Goal: Obtain resource: Download file/media

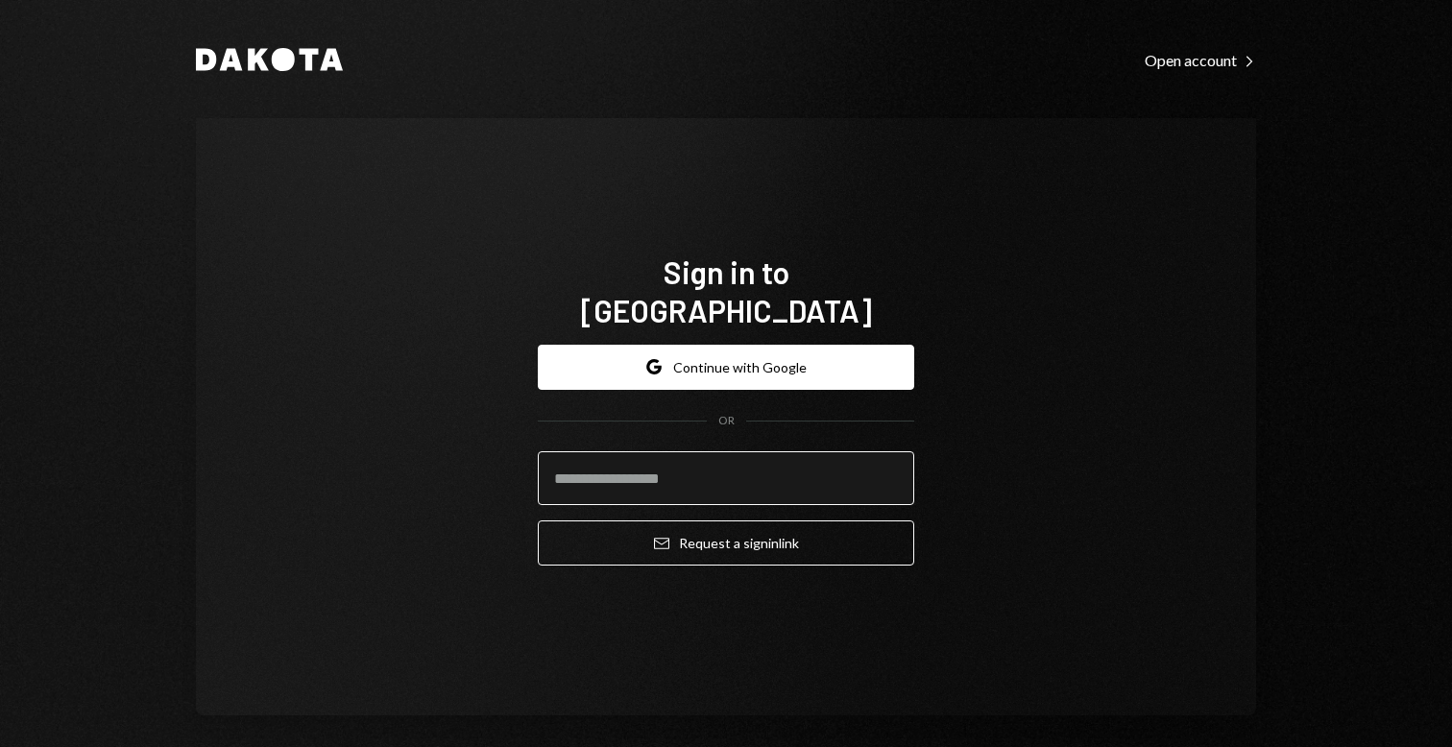
click at [696, 456] on input "email" at bounding box center [726, 478] width 377 height 54
type input "**********"
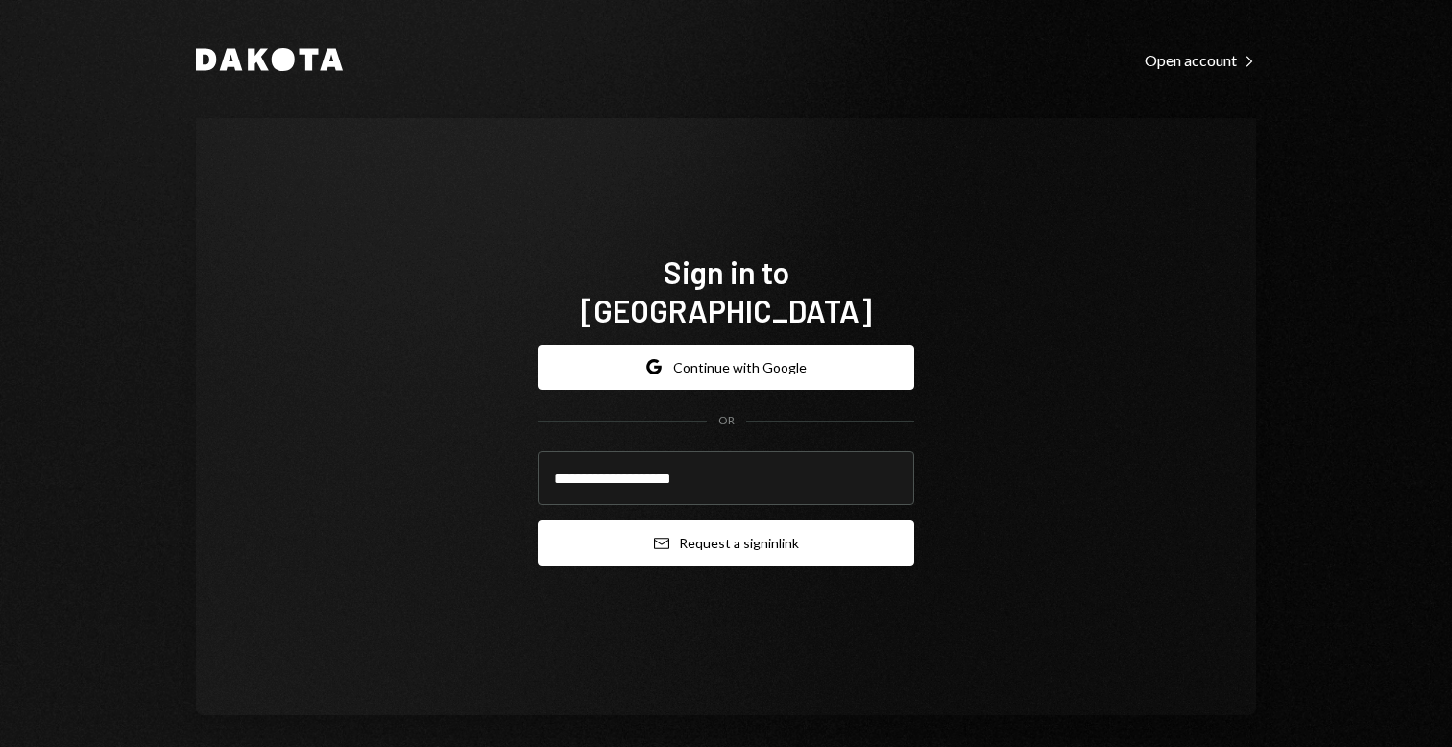
click at [751, 521] on button "Email Request a sign in link" at bounding box center [726, 543] width 377 height 45
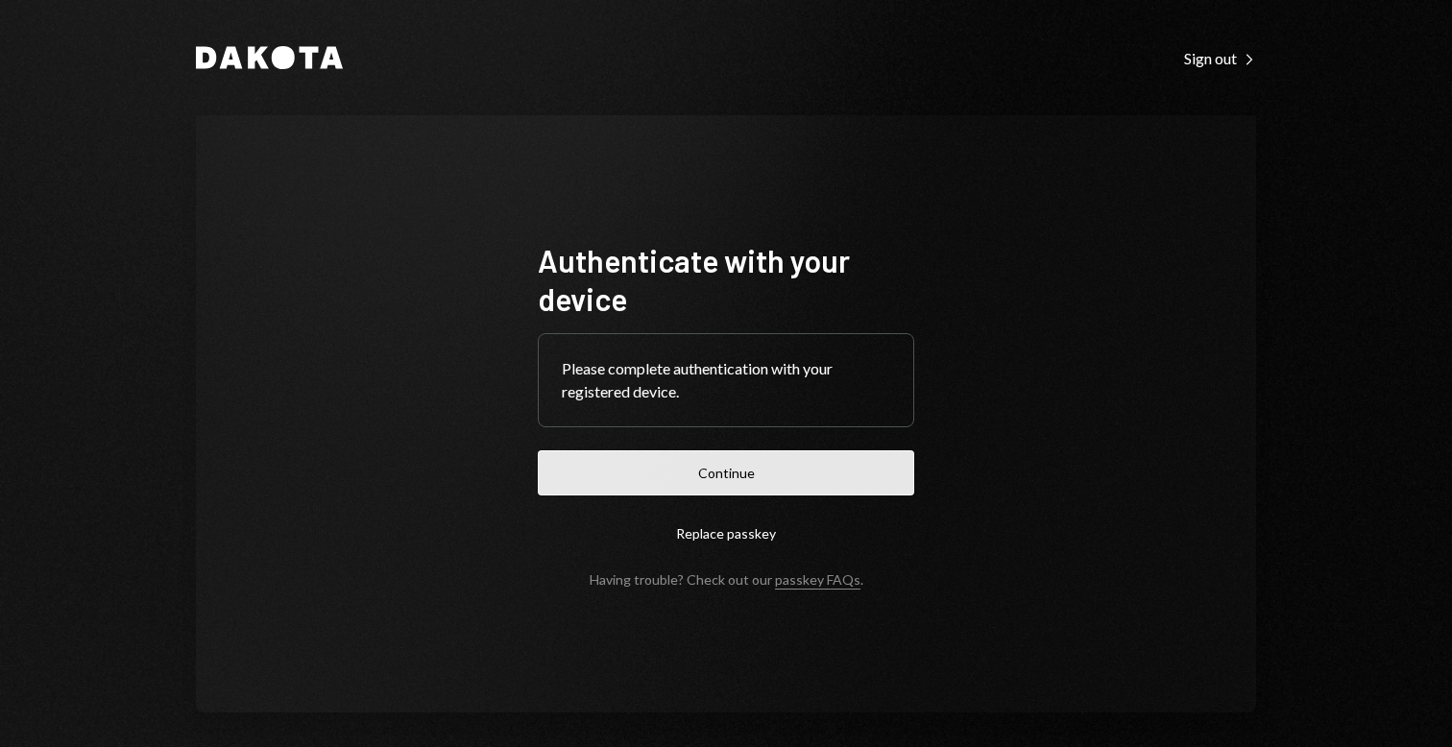
click at [797, 480] on button "Continue" at bounding box center [726, 473] width 377 height 45
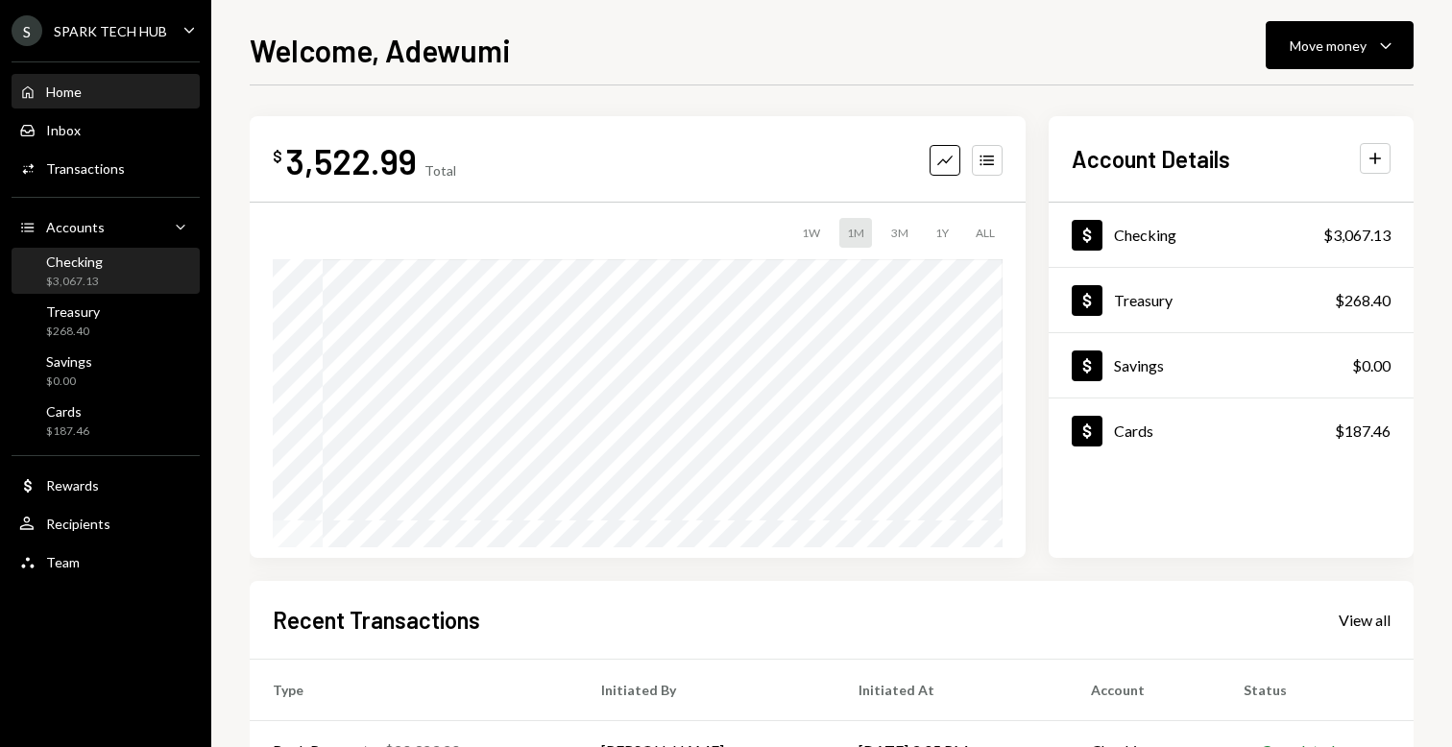
click at [110, 260] on div "Checking $3,067.13" at bounding box center [105, 272] width 173 height 37
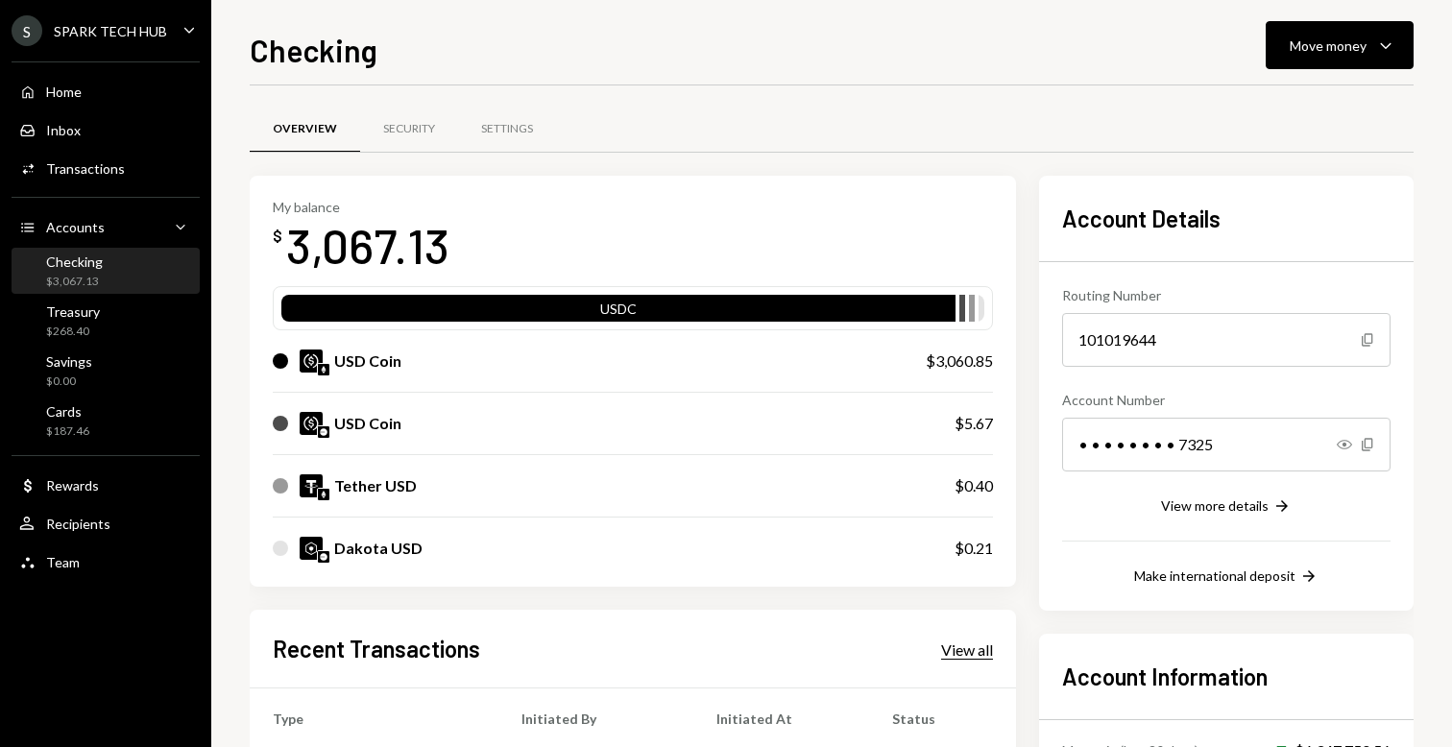
click at [975, 643] on div "View all" at bounding box center [967, 650] width 52 height 19
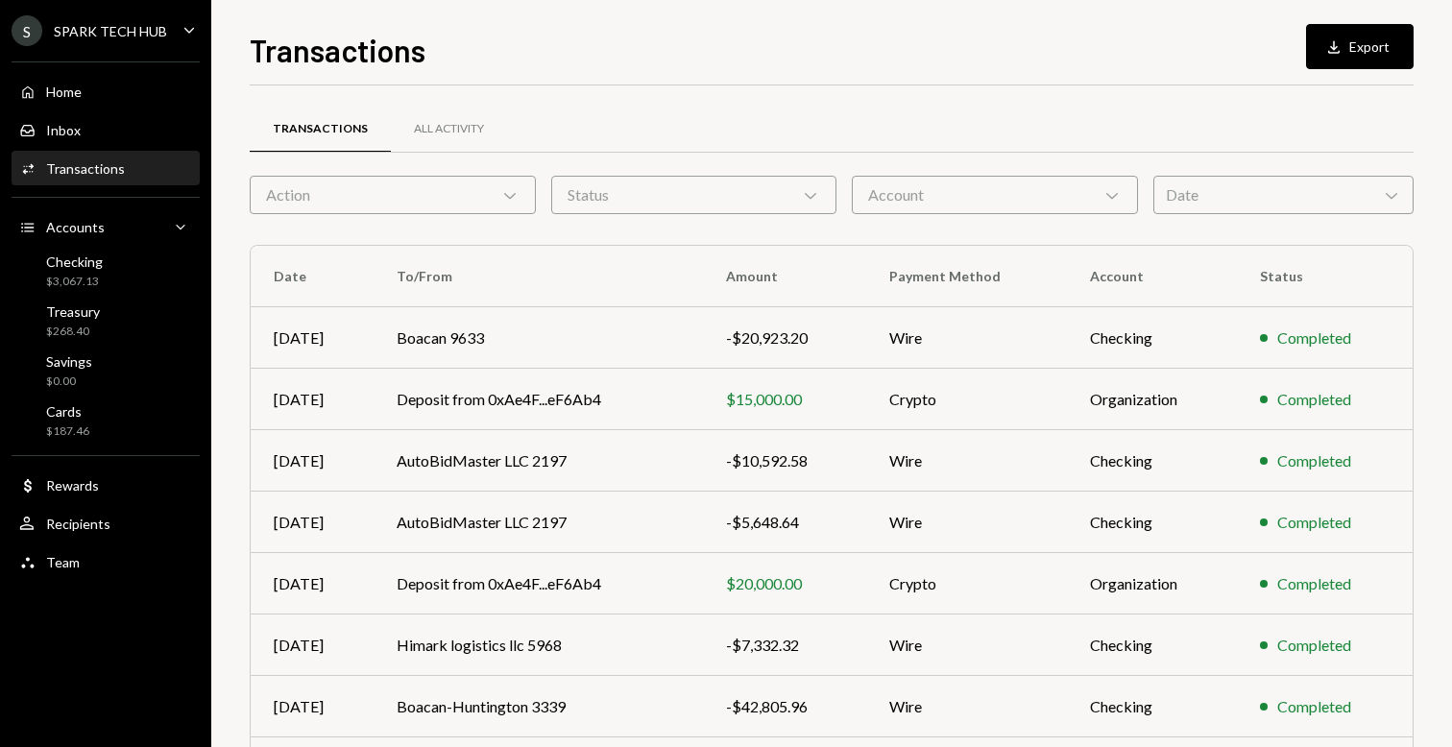
click at [154, 19] on div "S SPARK TECH HUB" at bounding box center [90, 30] width 156 height 31
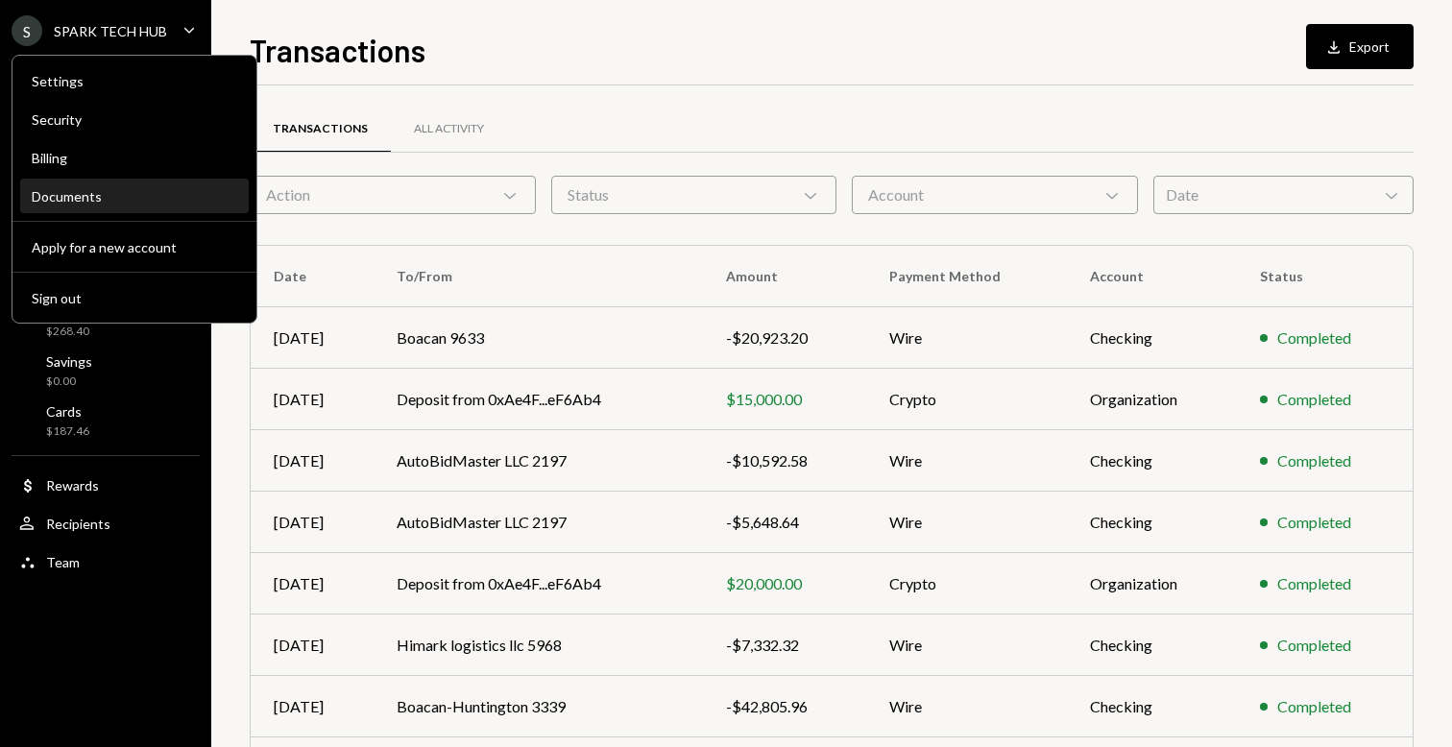
click at [134, 188] on div "Documents" at bounding box center [135, 196] width 206 height 16
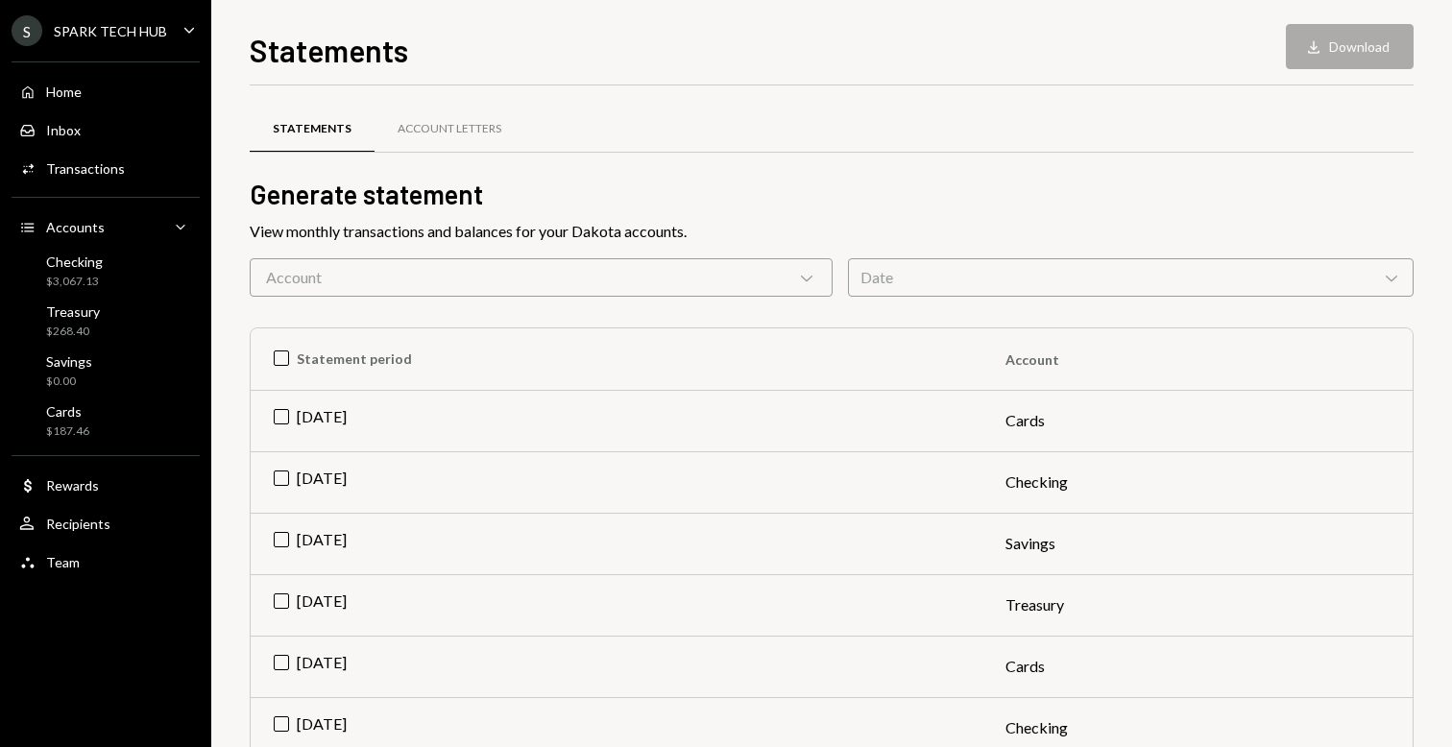
click at [457, 274] on div "Account Chevron Down" at bounding box center [541, 277] width 583 height 38
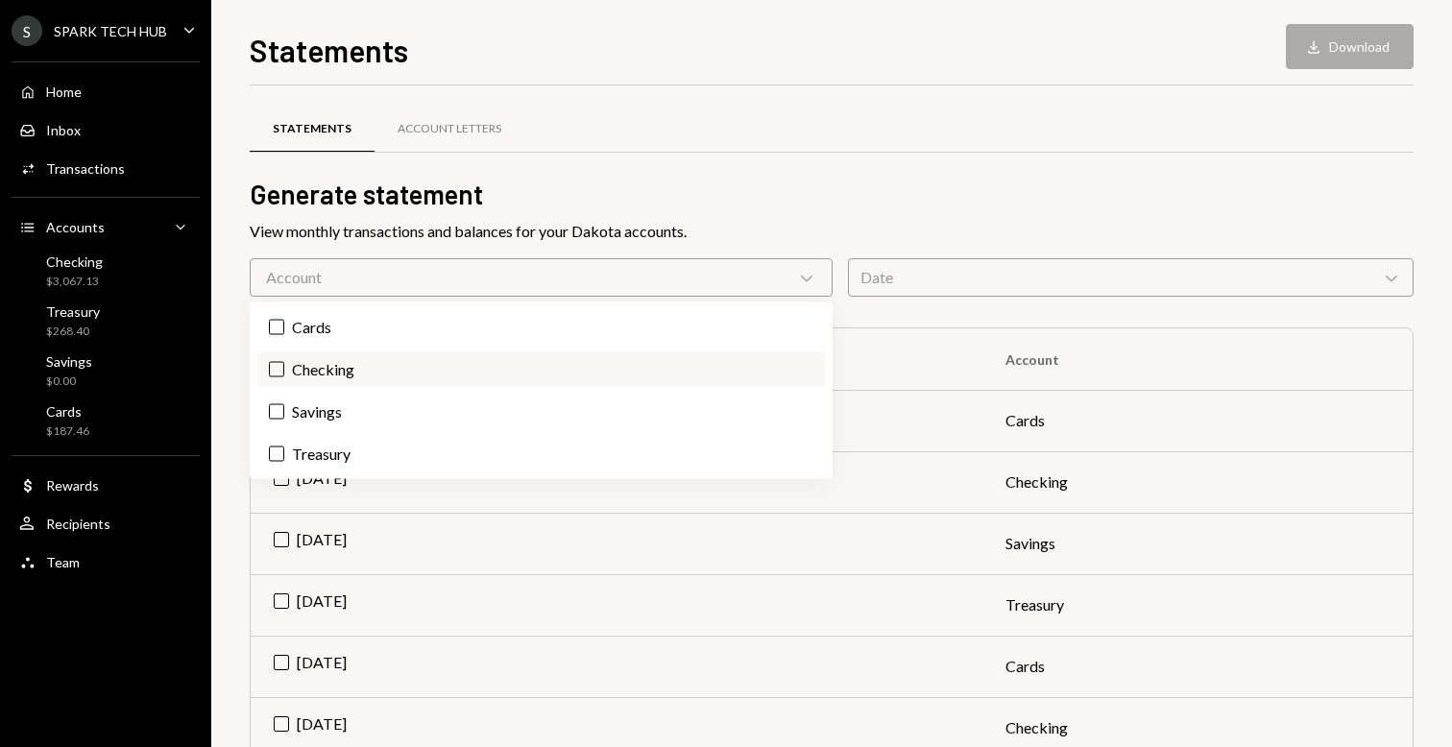
click at [356, 374] on label "Checking" at bounding box center [541, 370] width 568 height 35
click at [284, 374] on button "Checking" at bounding box center [276, 369] width 15 height 15
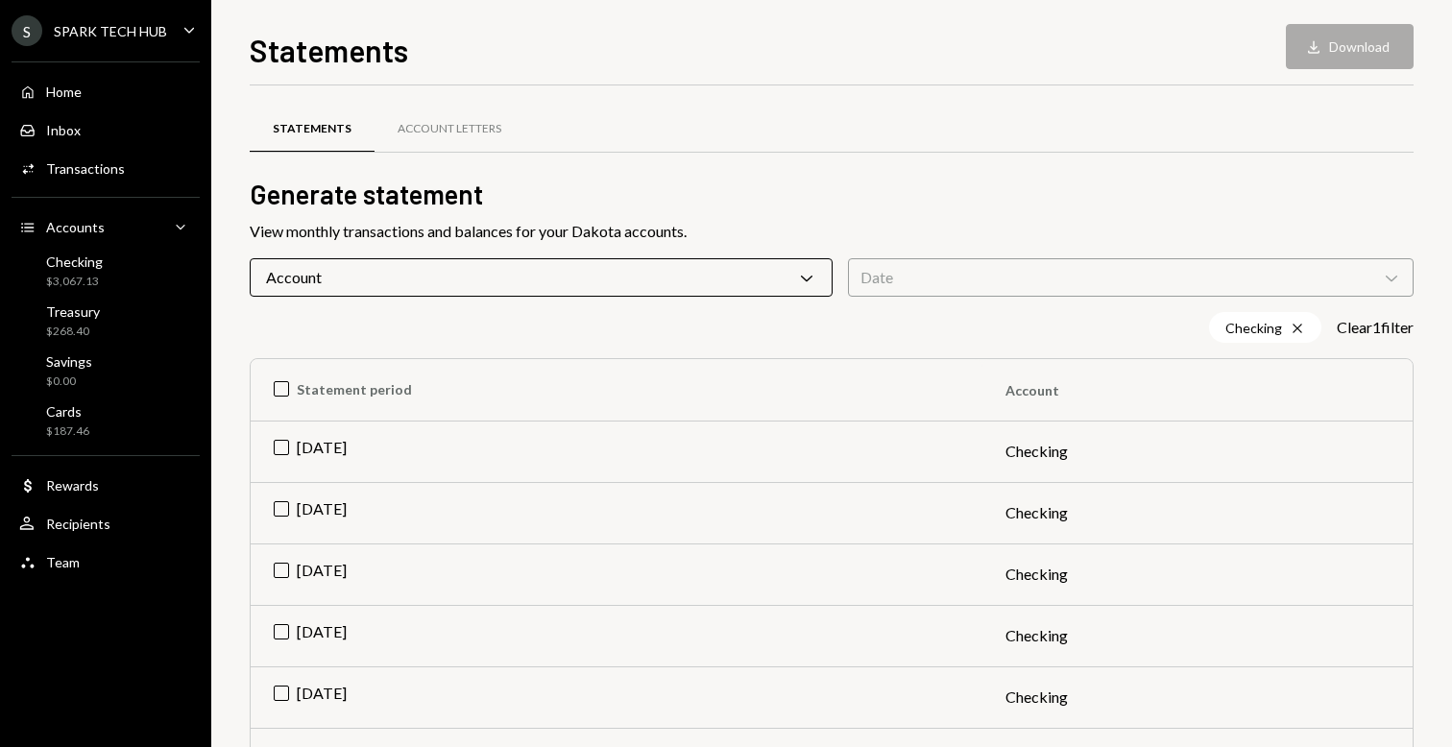
click at [838, 156] on div "Statements Account Letters" at bounding box center [832, 140] width 1164 height 71
click at [915, 276] on div "Date Chevron Down" at bounding box center [1131, 277] width 566 height 38
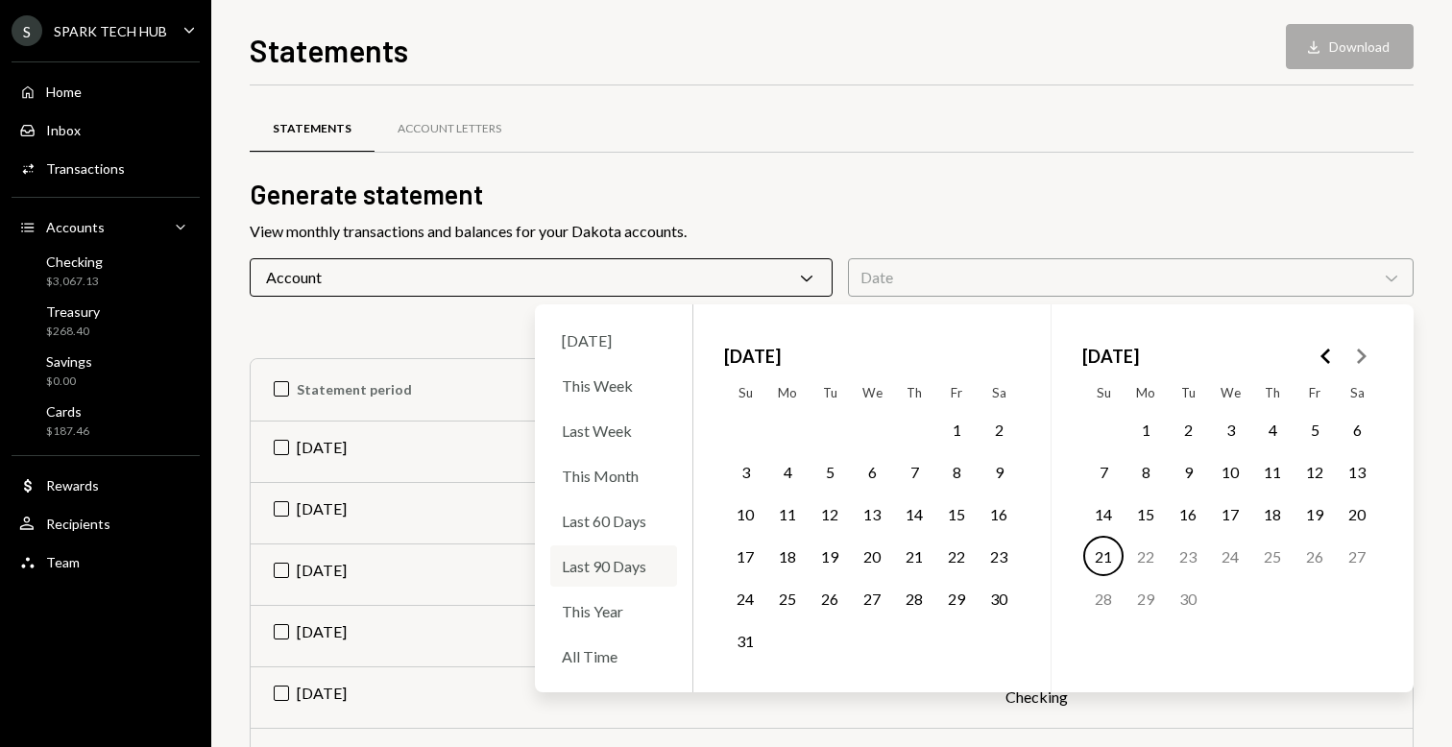
click at [640, 564] on div "Last 90 Days" at bounding box center [613, 566] width 127 height 41
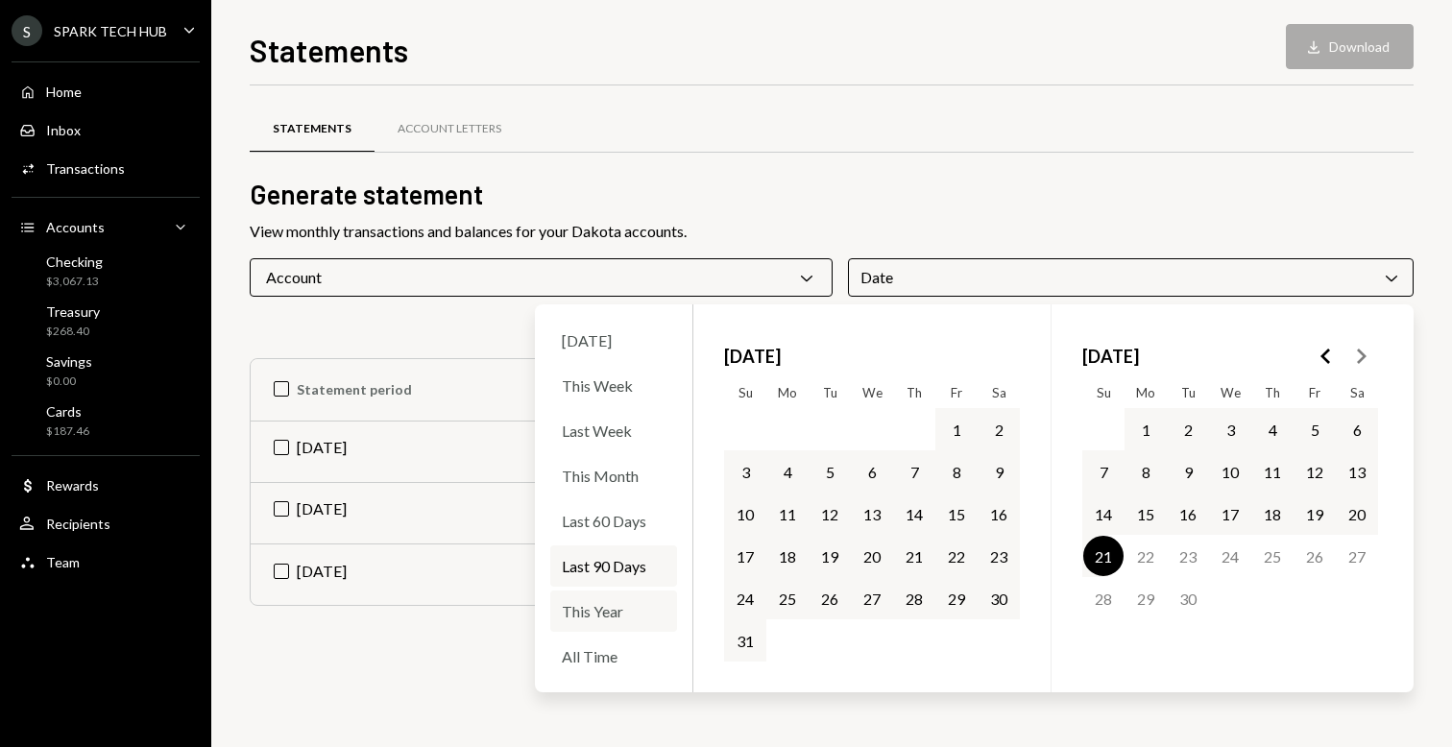
click at [641, 613] on div "This Year" at bounding box center [613, 611] width 127 height 41
click at [958, 163] on div "Statements Account Letters" at bounding box center [832, 140] width 1164 height 71
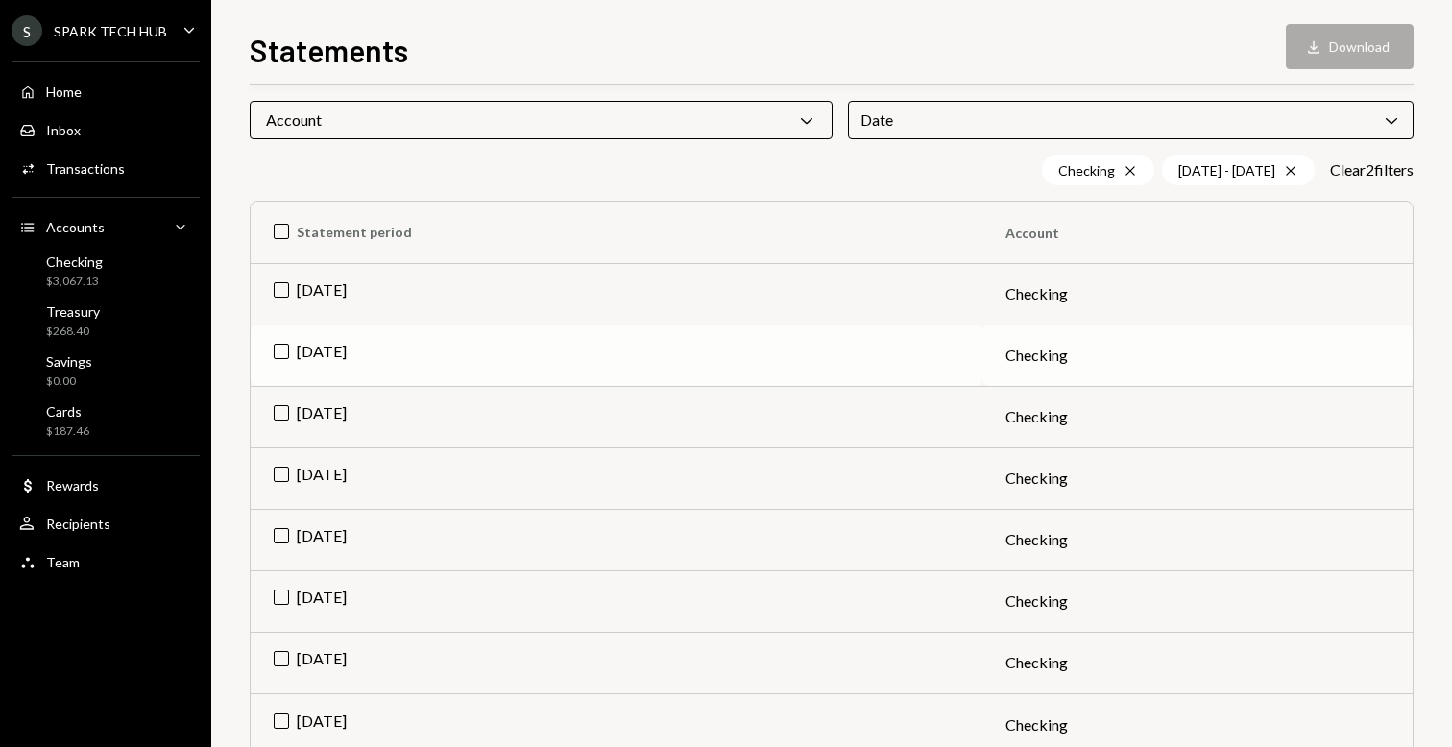
scroll to position [205, 0]
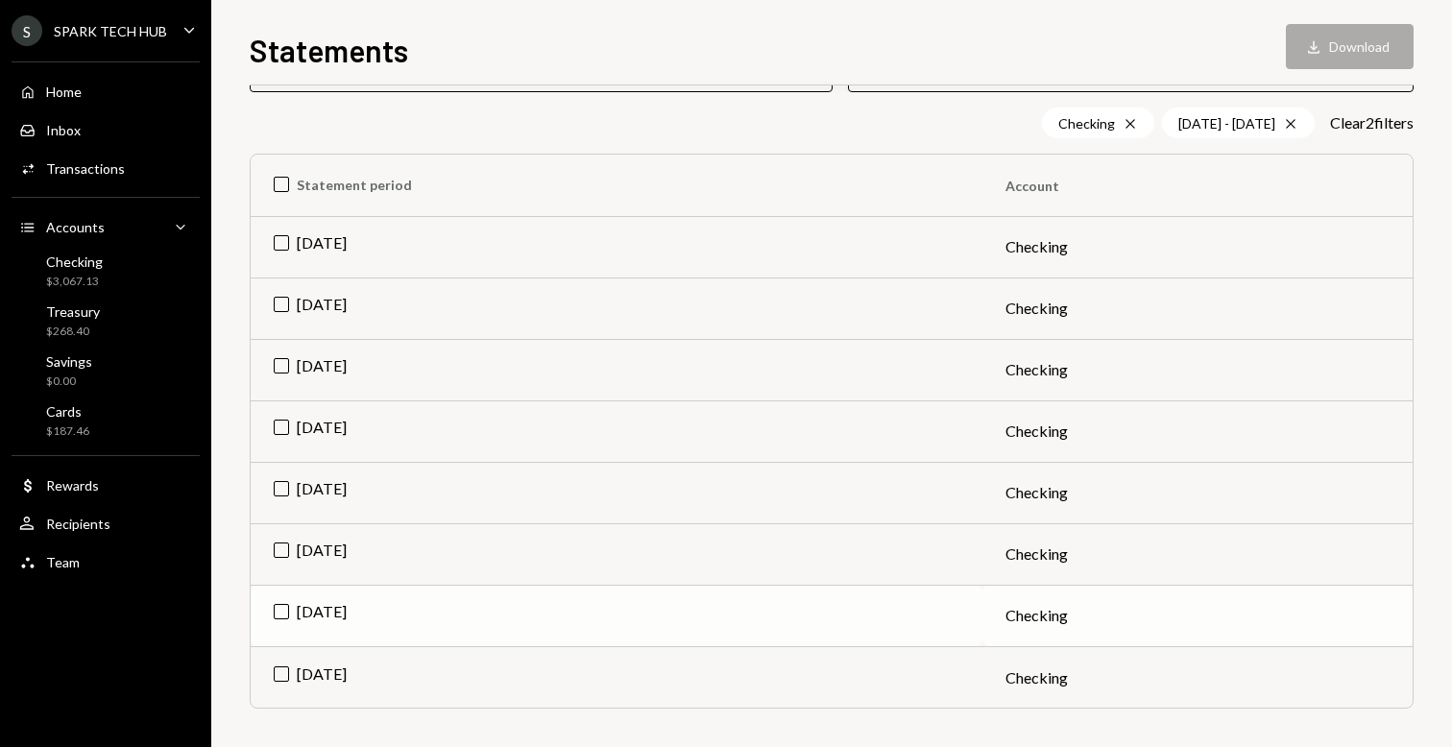
click at [283, 617] on td "[DATE]" at bounding box center [617, 615] width 732 height 61
click at [281, 561] on td "[DATE]" at bounding box center [617, 554] width 732 height 61
click at [276, 483] on td "[DATE]" at bounding box center [617, 492] width 732 height 61
click at [284, 421] on td "[DATE]" at bounding box center [617, 431] width 732 height 61
click at [281, 366] on td "[DATE]" at bounding box center [617, 369] width 732 height 61
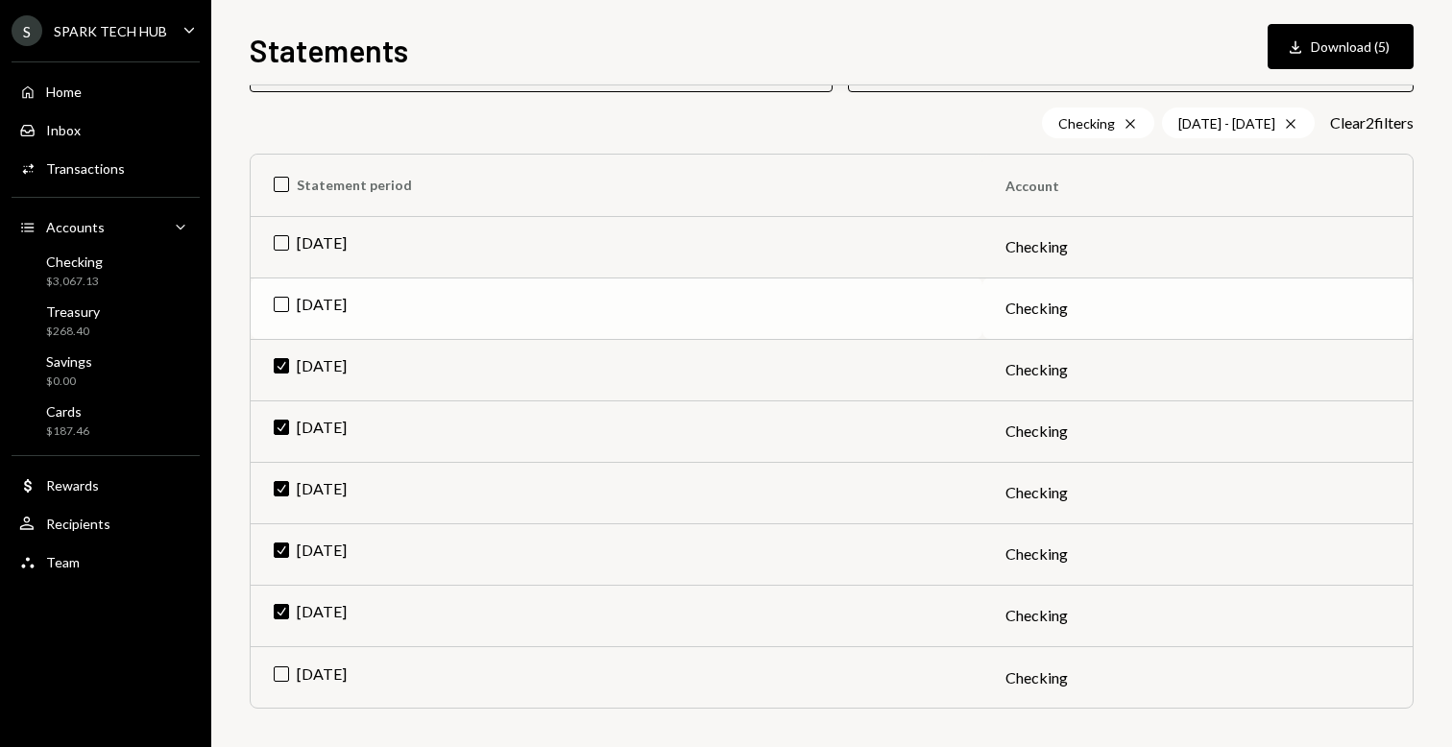
click at [286, 288] on td "[DATE]" at bounding box center [617, 308] width 732 height 61
click at [286, 234] on td "[DATE]" at bounding box center [617, 246] width 732 height 61
click at [287, 616] on td "Check [DATE]" at bounding box center [617, 615] width 732 height 61
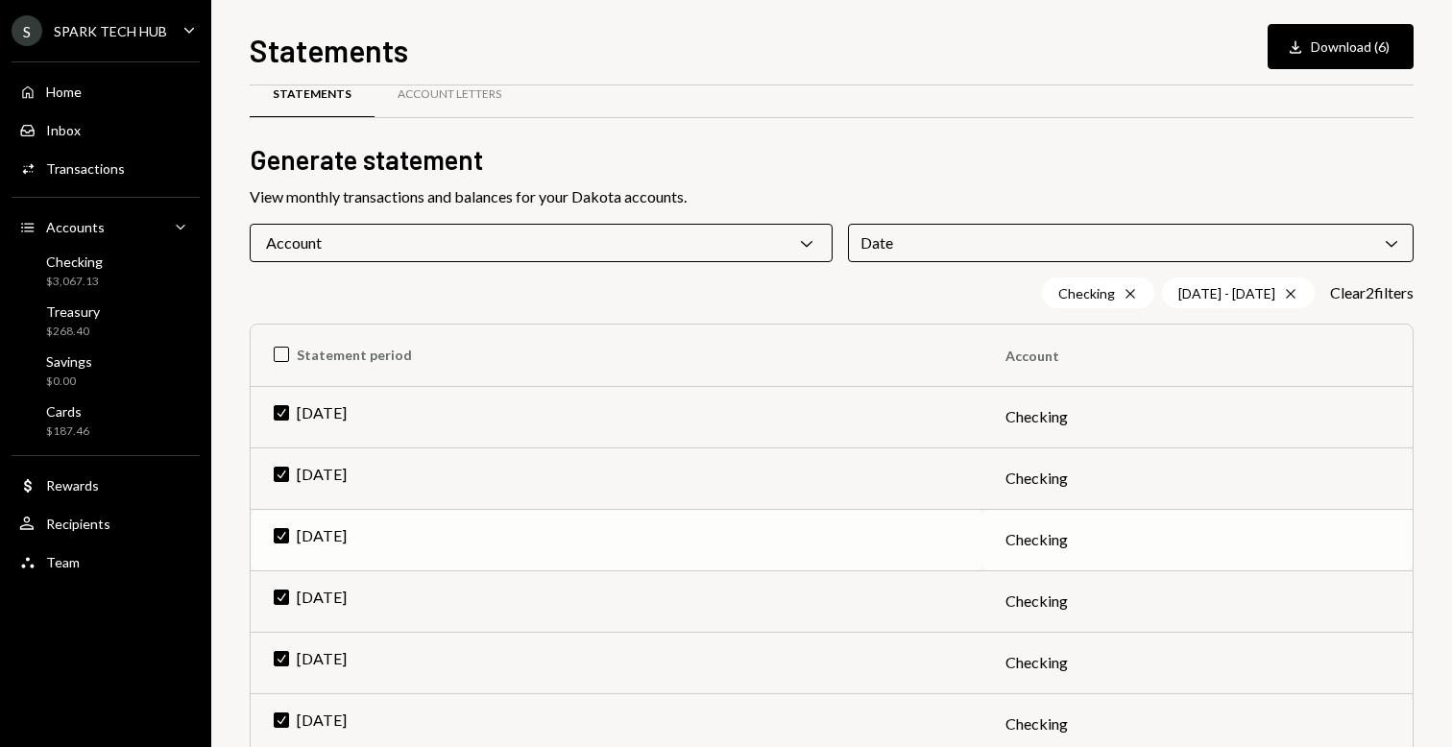
scroll to position [0, 0]
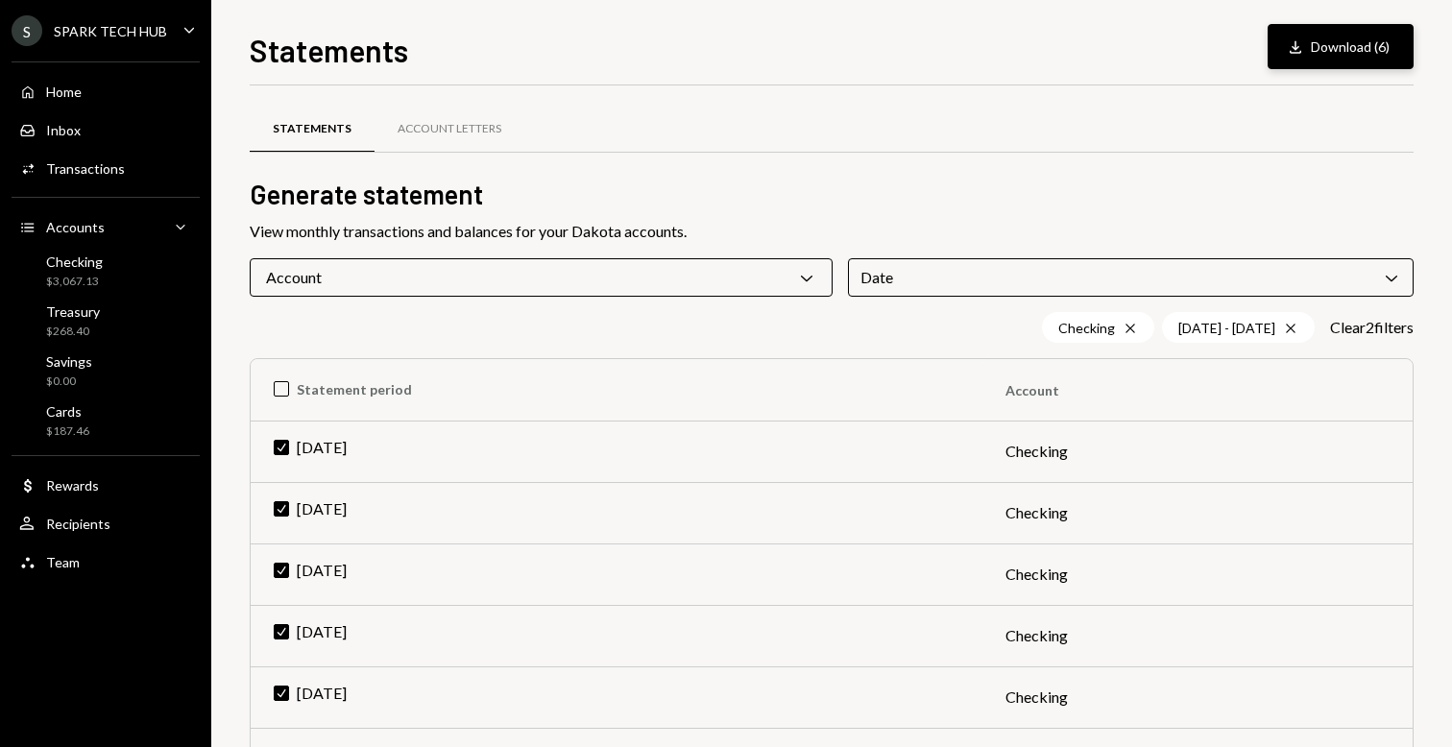
click at [1330, 55] on button "Download Download (6)" at bounding box center [1341, 46] width 146 height 45
click at [114, 118] on div "Inbox Inbox" at bounding box center [105, 130] width 173 height 33
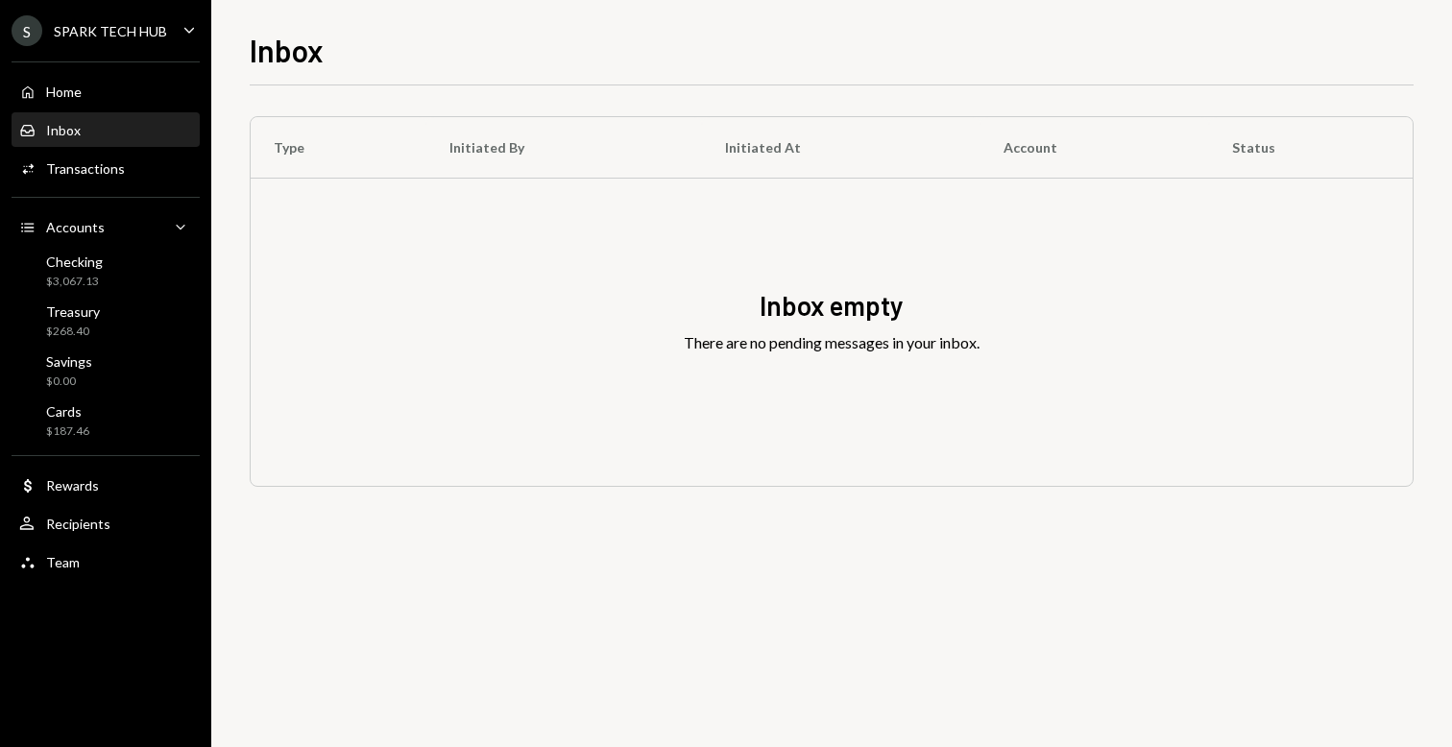
click at [125, 12] on ul "S SPARK TECH HUB Caret Down Home Home Inbox Inbox Activities Transactions Accou…" at bounding box center [105, 291] width 211 height 583
click at [125, 38] on div "S SPARK TECH HUB" at bounding box center [90, 30] width 156 height 31
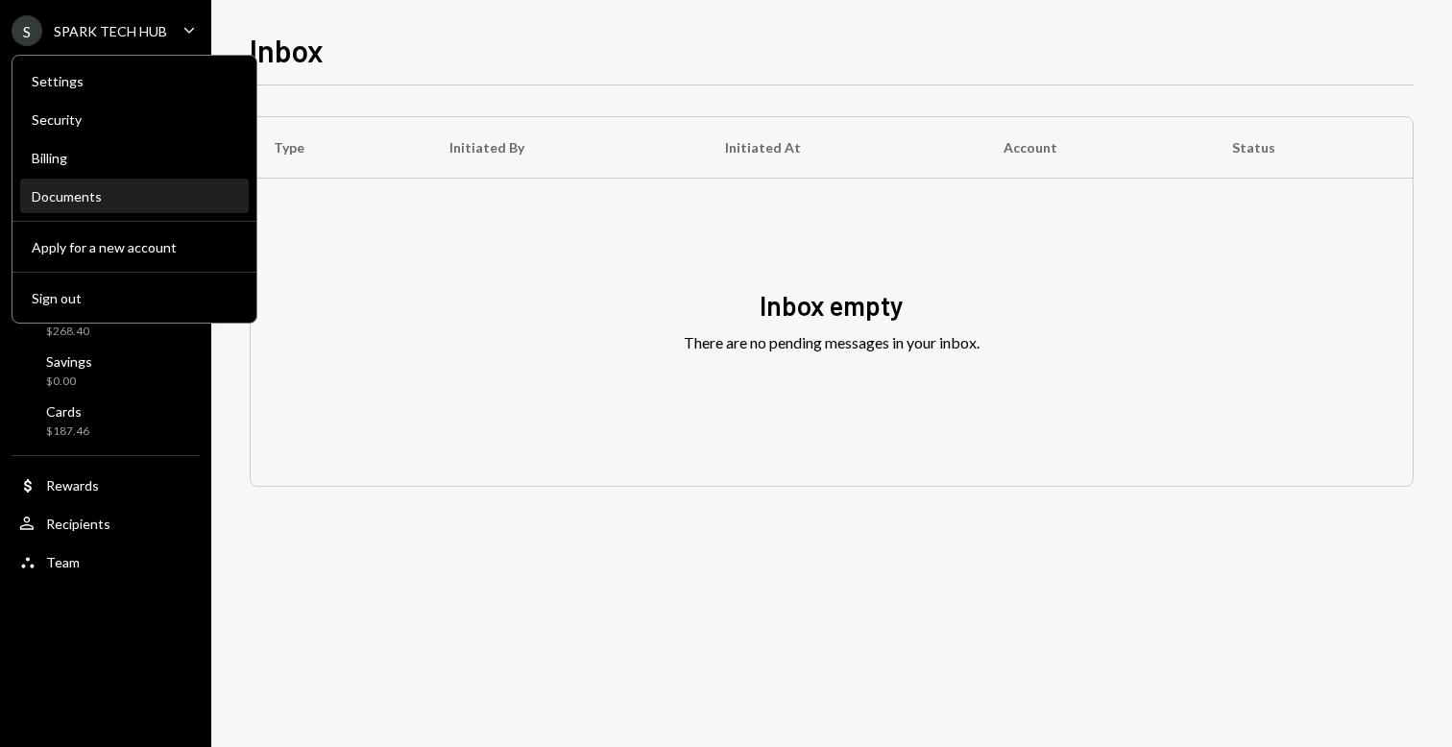
click at [112, 195] on div "Documents" at bounding box center [135, 196] width 206 height 16
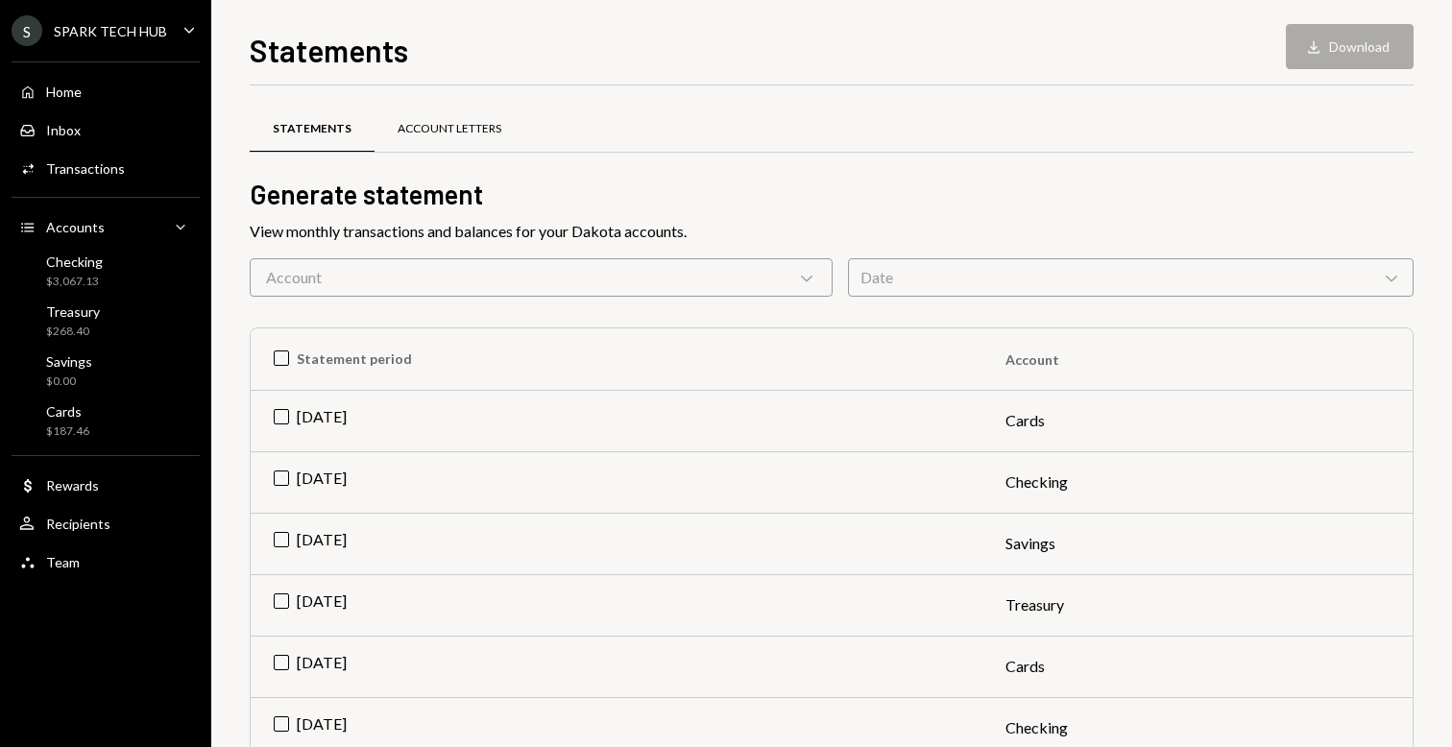
click at [437, 134] on div "Account Letters" at bounding box center [450, 129] width 104 height 16
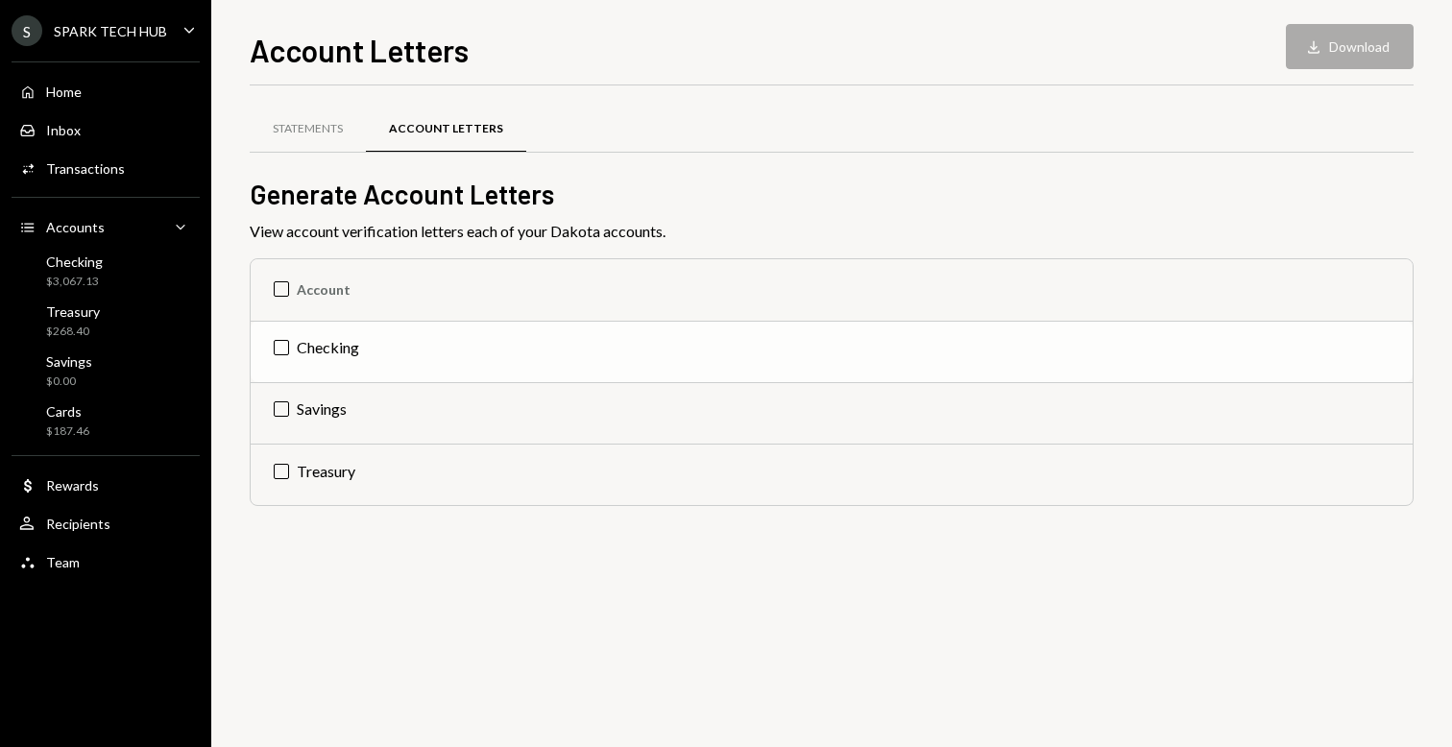
click at [277, 349] on td "Checking" at bounding box center [832, 351] width 1162 height 61
click at [1342, 47] on button "Download Download" at bounding box center [1350, 46] width 128 height 45
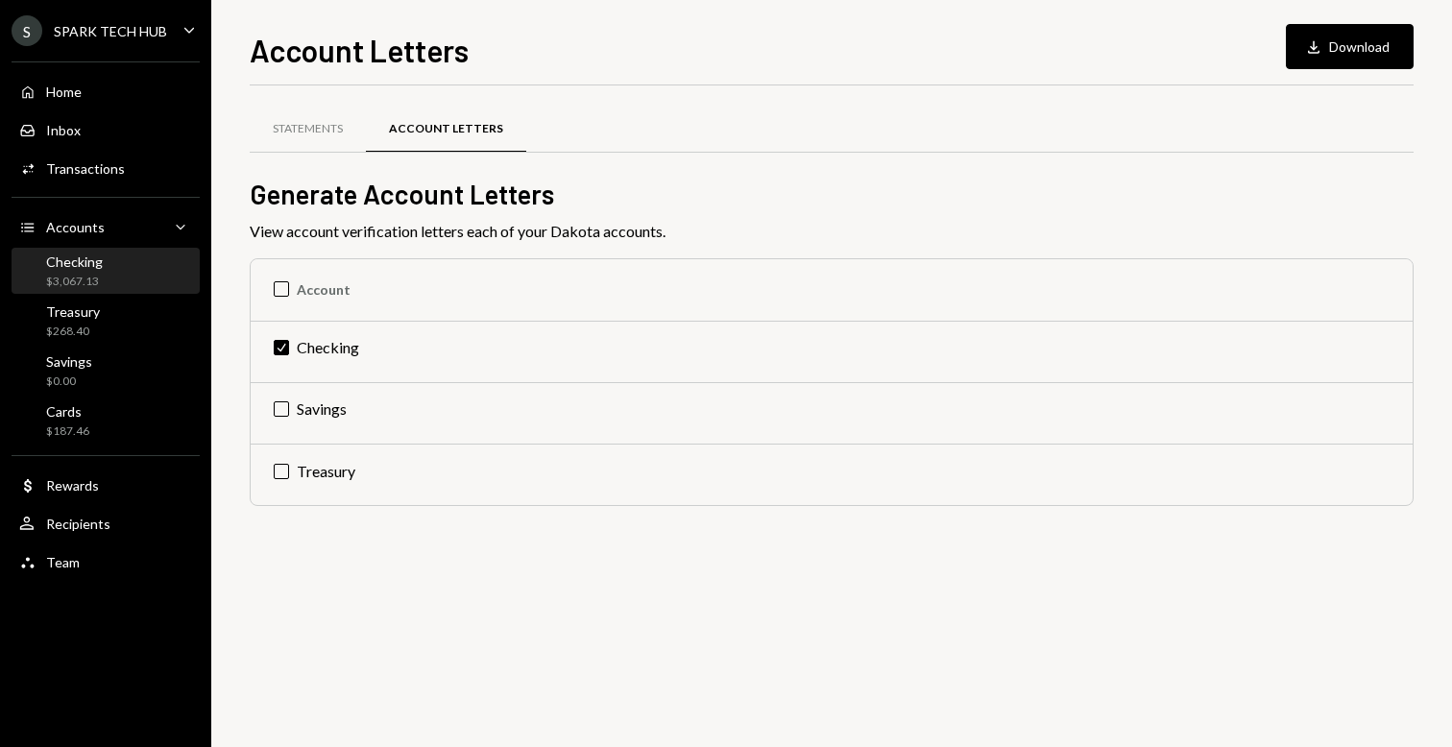
click at [105, 278] on div "Checking $3,067.13" at bounding box center [105, 272] width 173 height 37
